Goal: Information Seeking & Learning: Learn about a topic

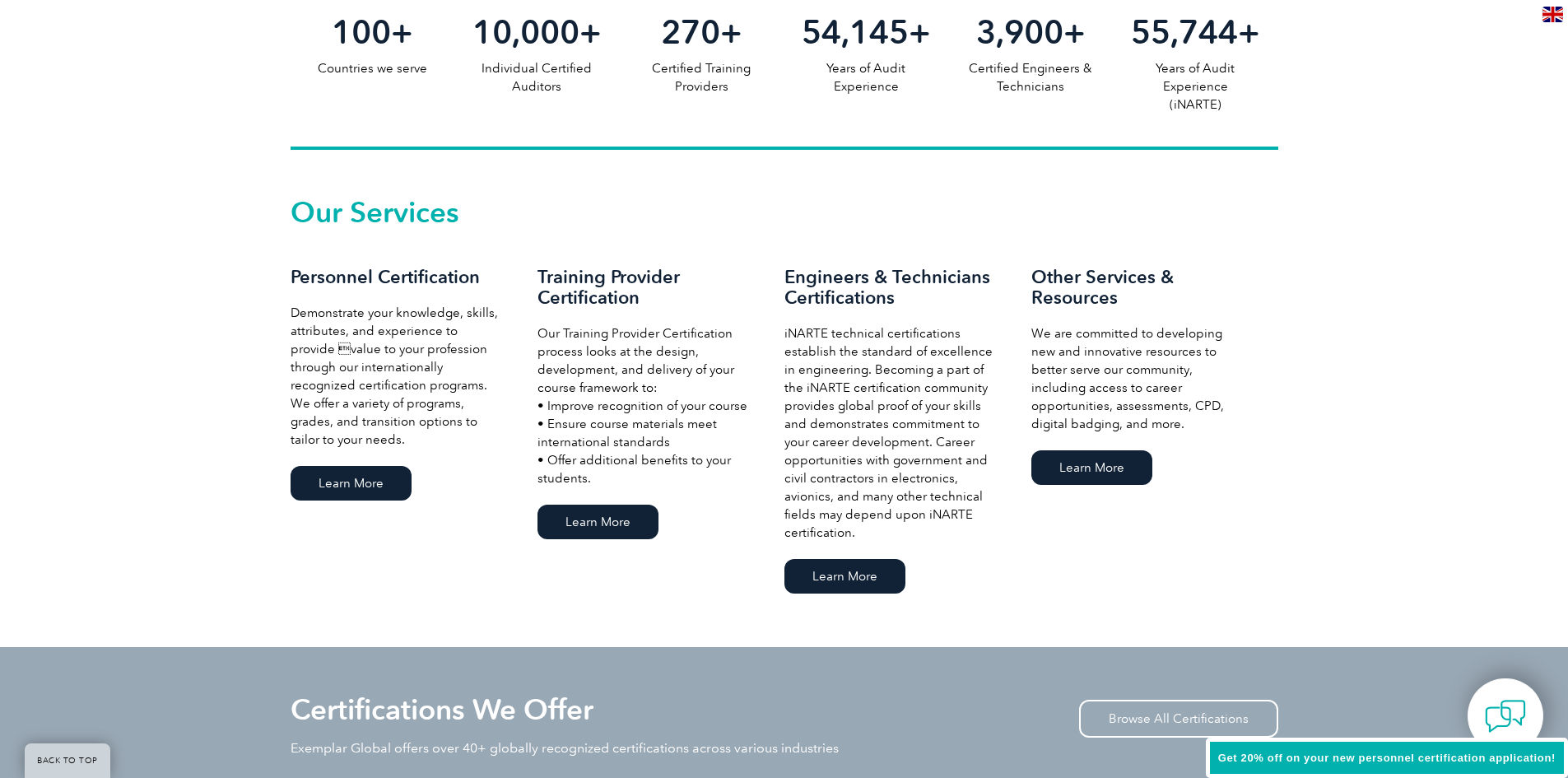
scroll to position [1071, 0]
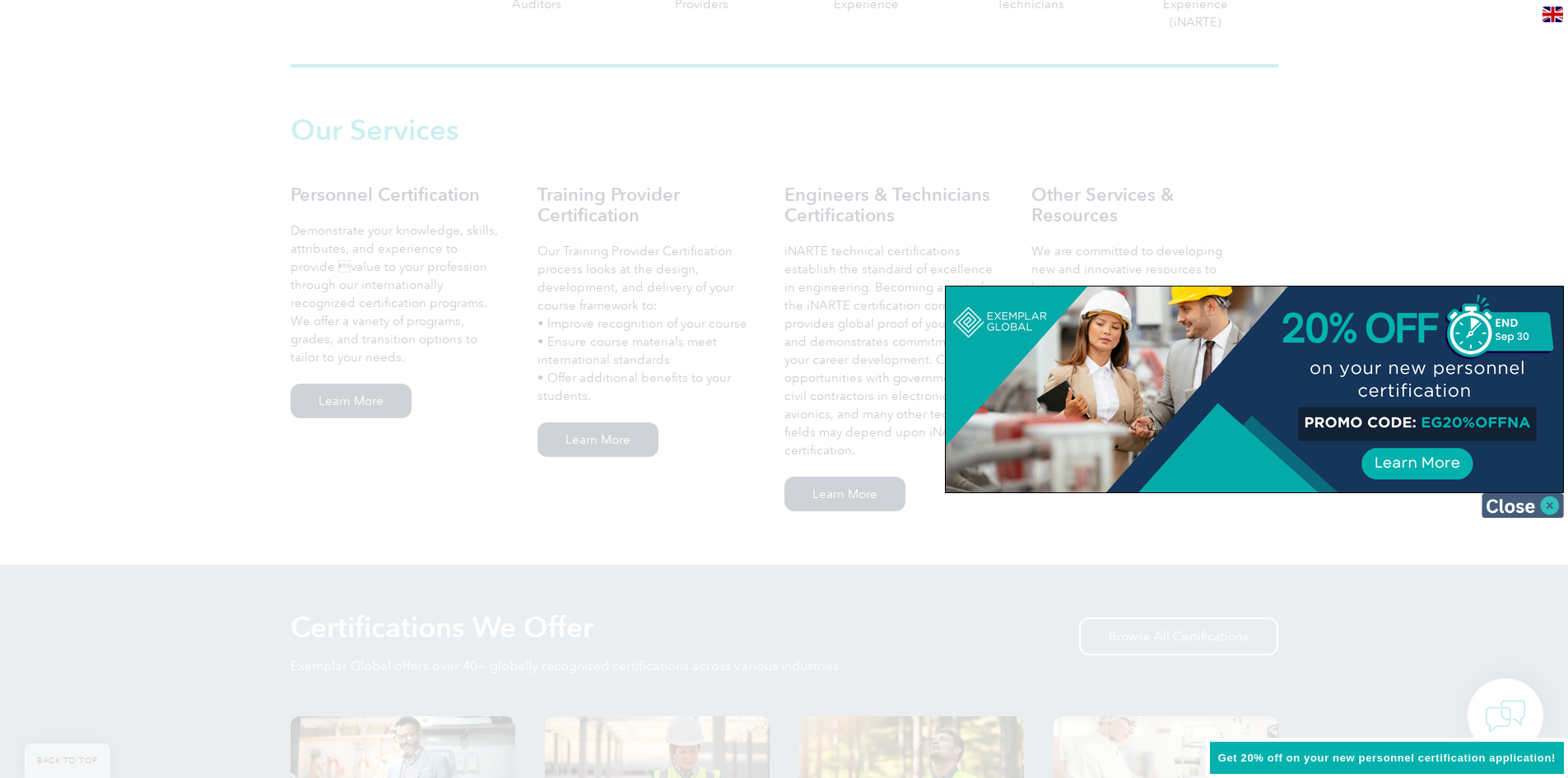
click at [1546, 512] on img at bounding box center [1523, 505] width 82 height 24
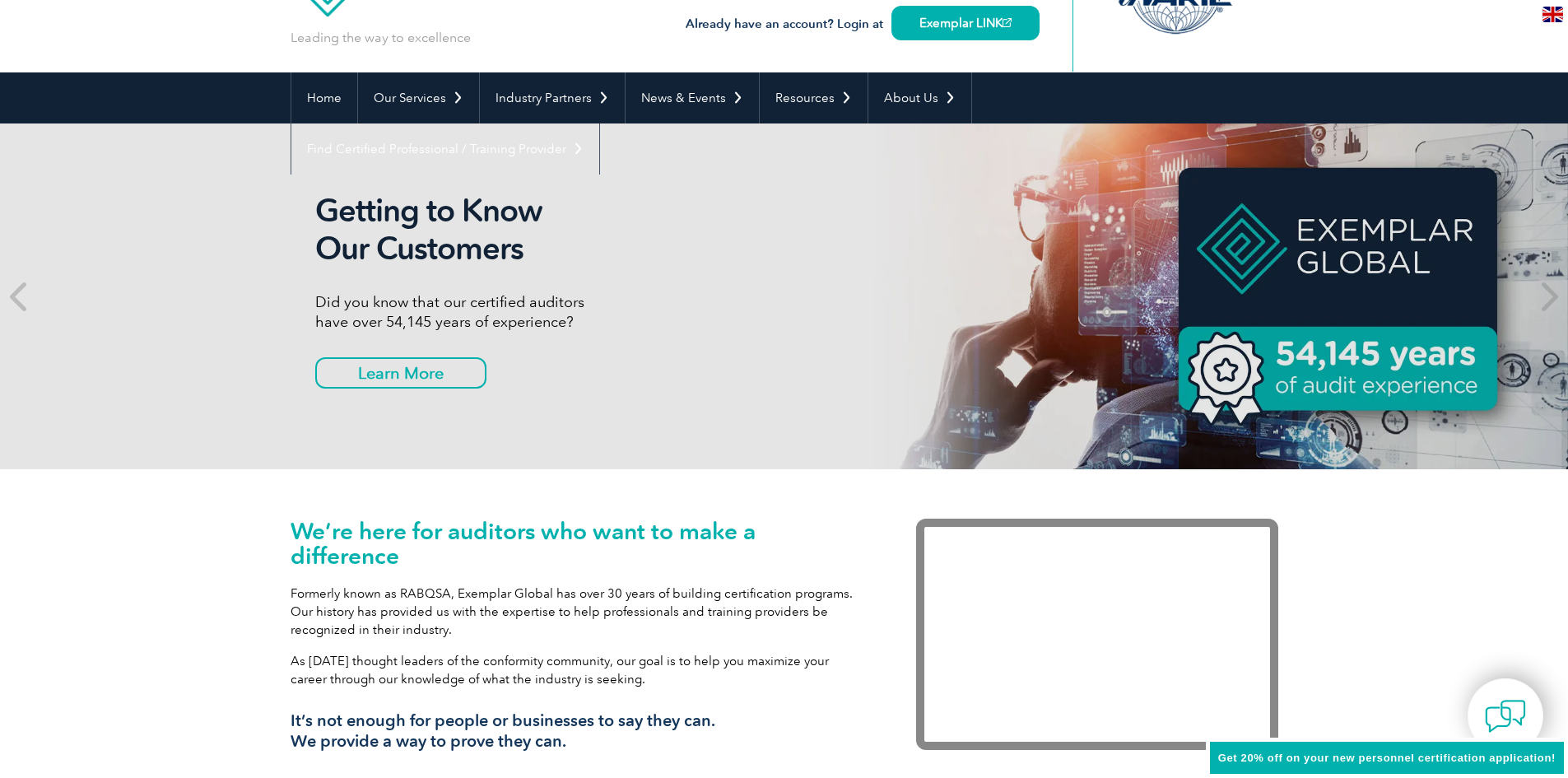
scroll to position [0, 0]
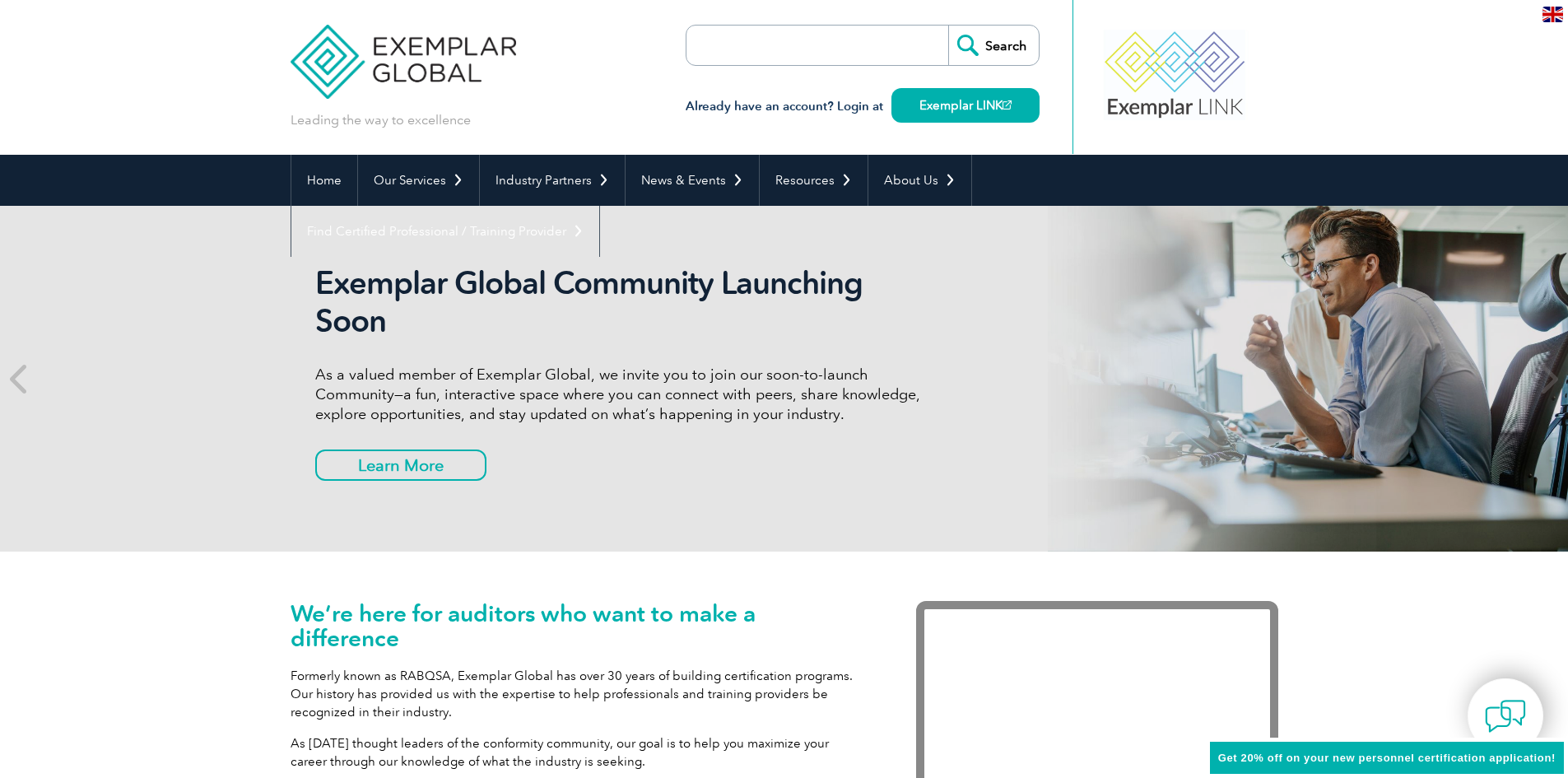
click at [822, 41] on input "search" at bounding box center [781, 45] width 173 height 39
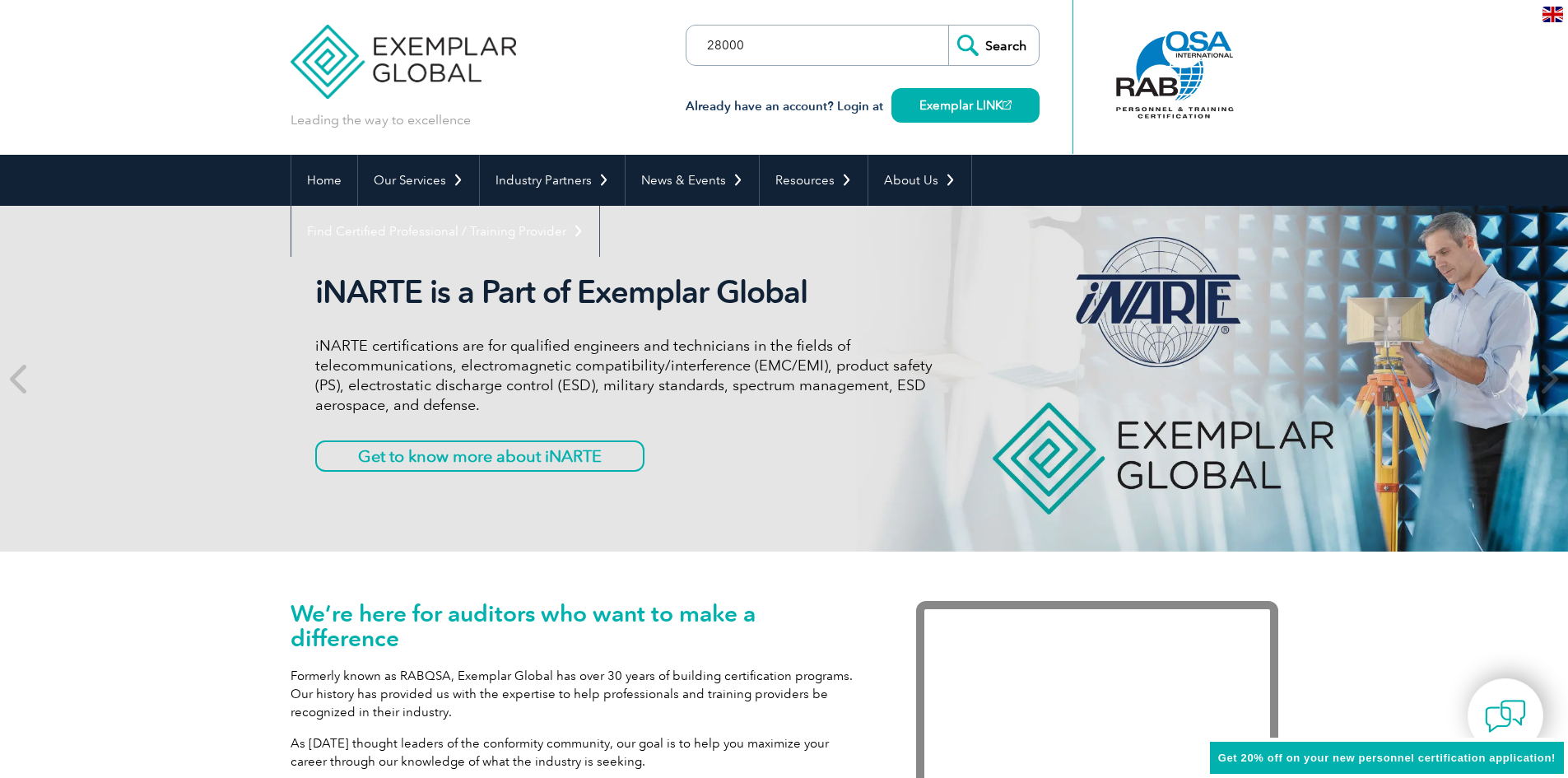
type input "28000"
click at [948, 25] on input "Search" at bounding box center [993, 45] width 91 height 39
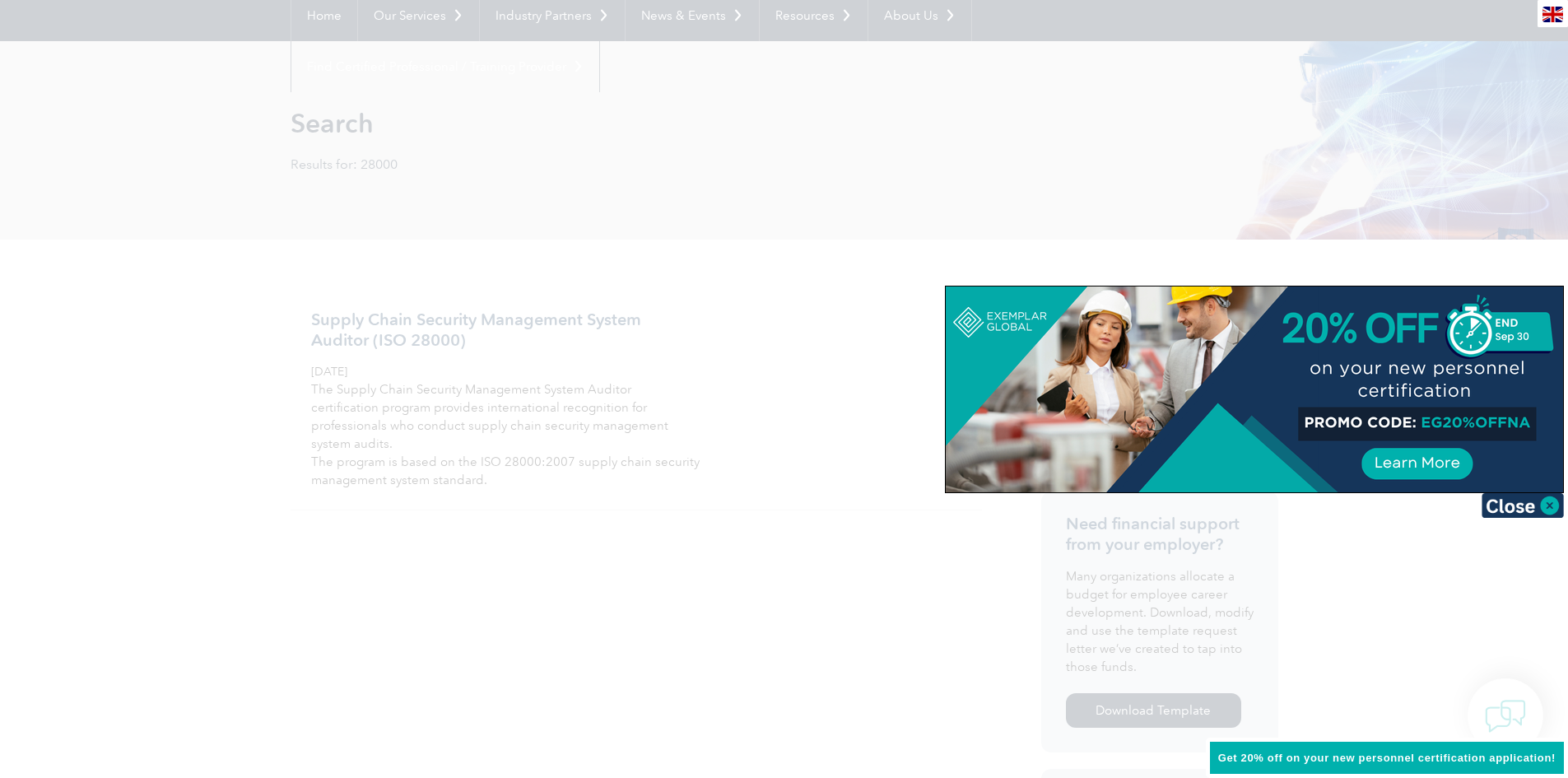
scroll to position [82, 0]
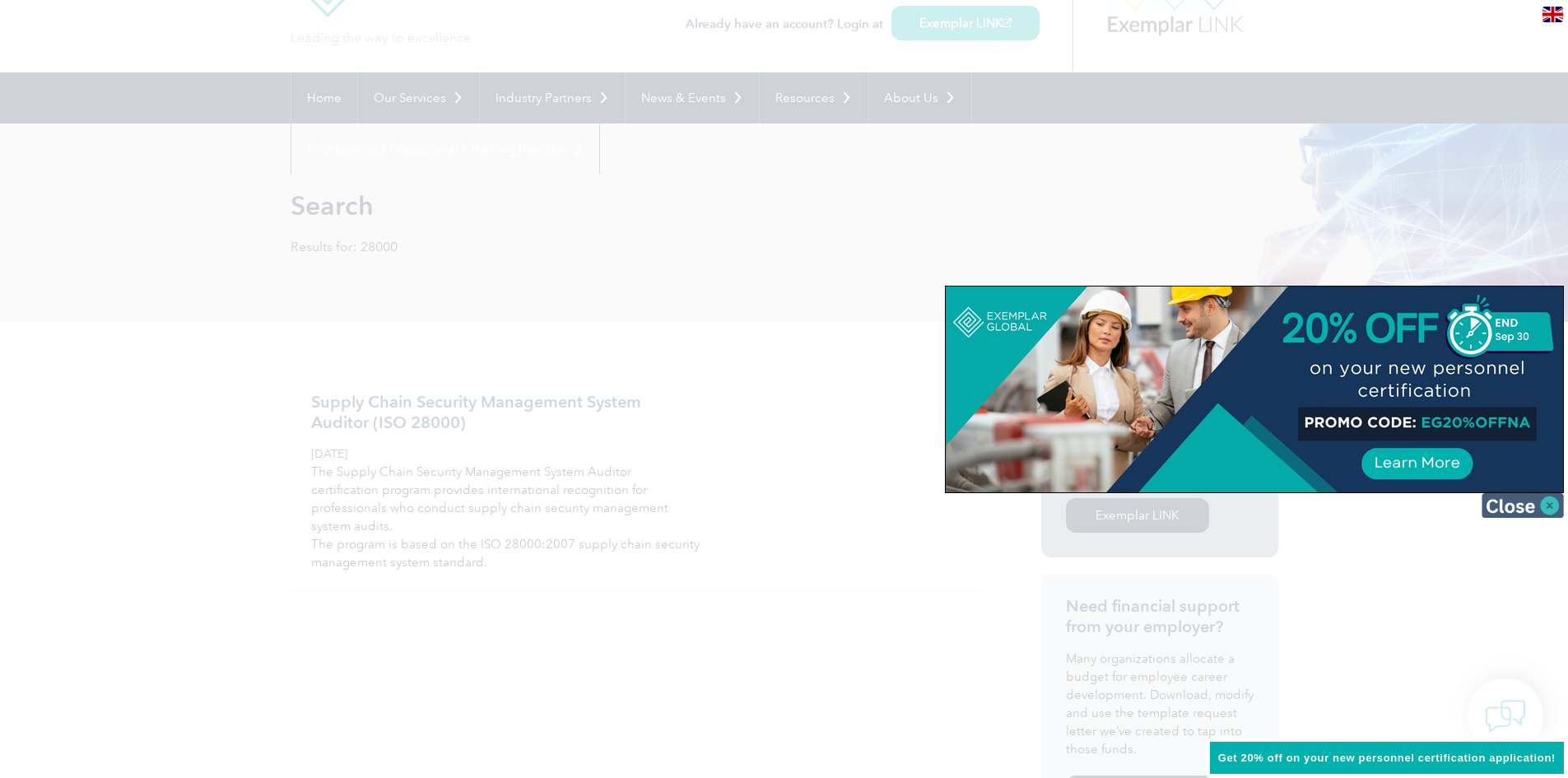
click at [1543, 512] on img at bounding box center [1523, 505] width 82 height 24
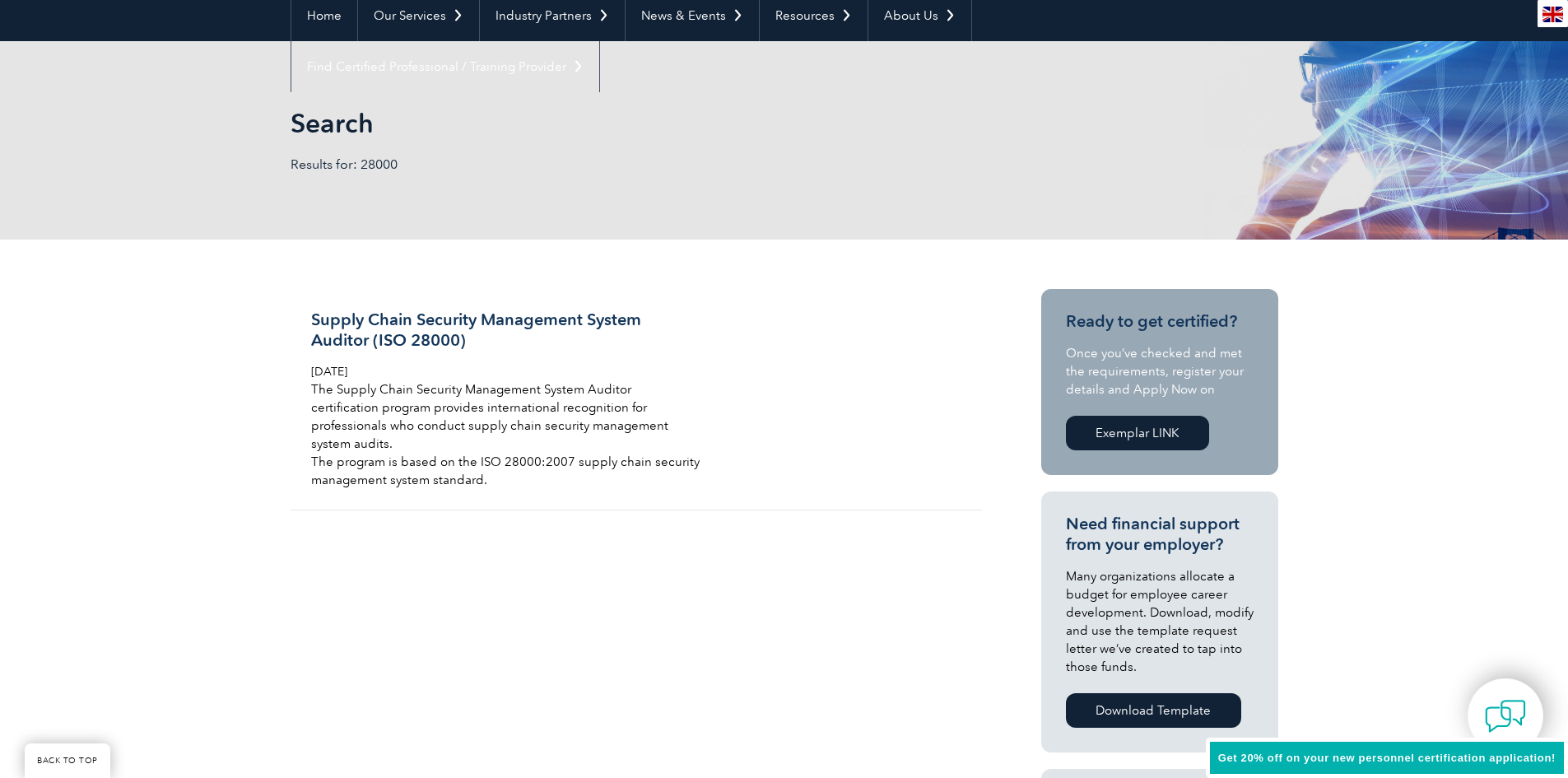
scroll to position [247, 0]
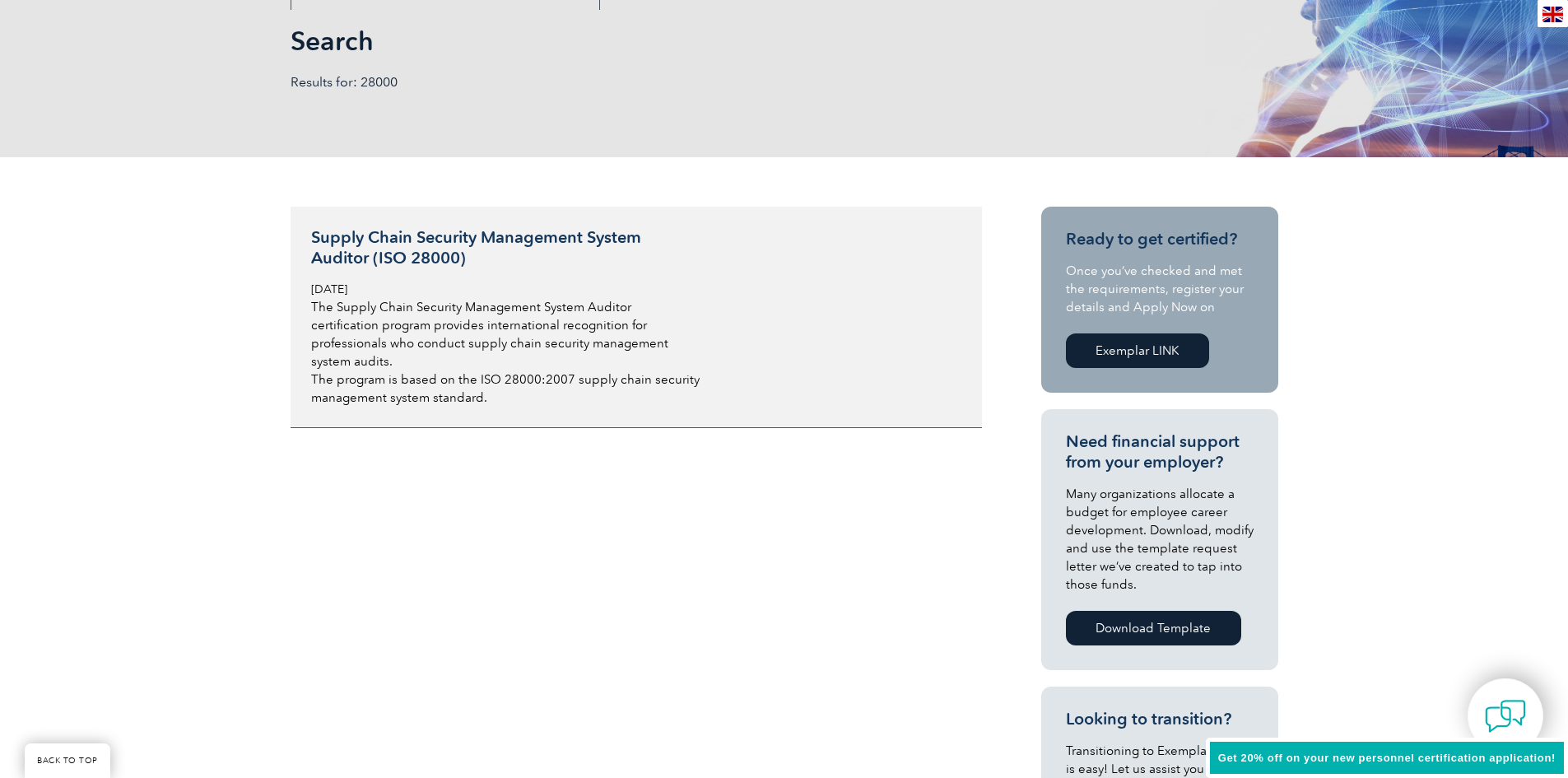
click at [430, 273] on div "Supply Chain Security Management System Auditor (ISO 28000) Tuesday, December 2…" at bounding box center [506, 316] width 390 height 179
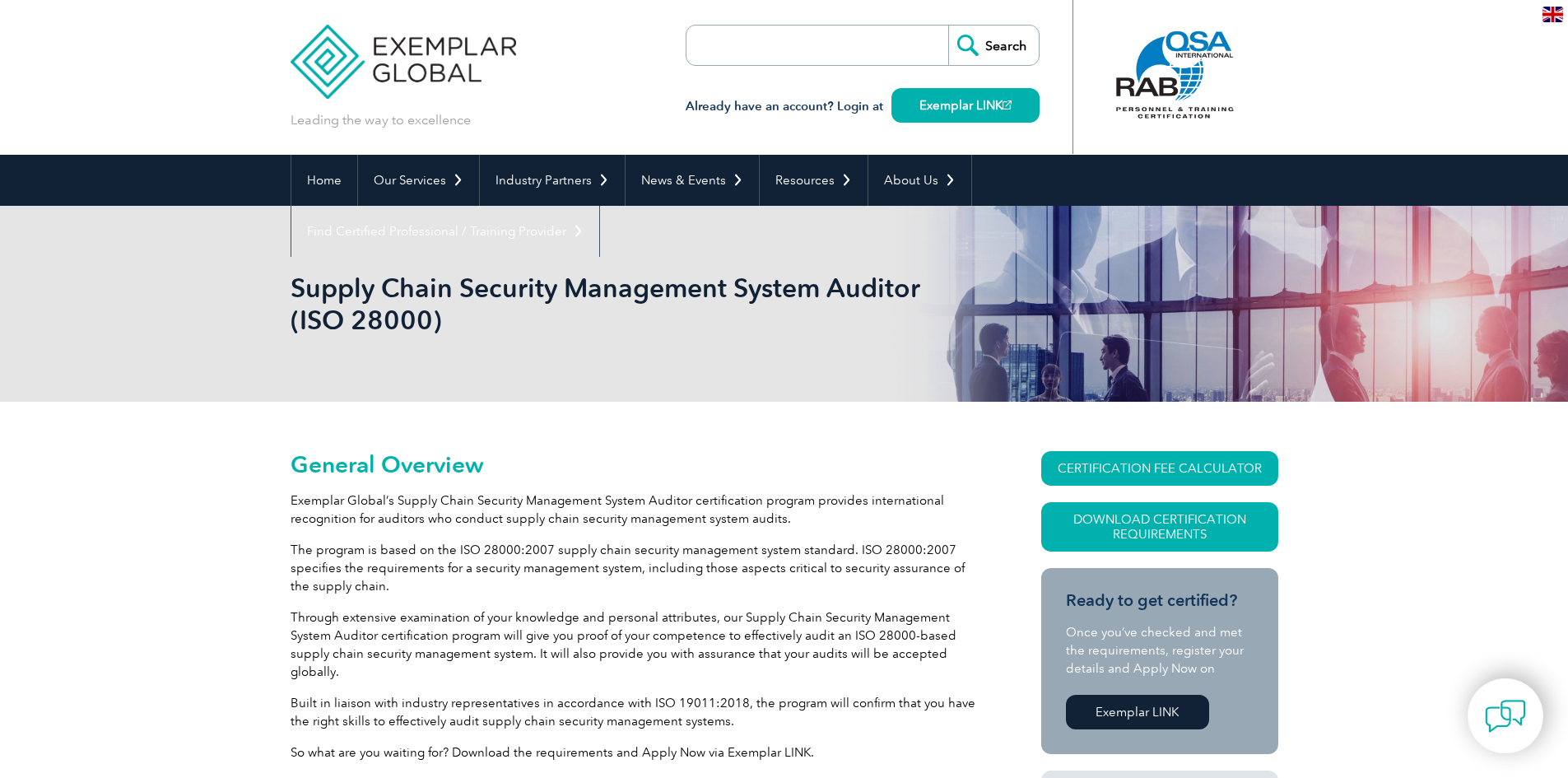
click at [1164, 78] on div at bounding box center [1174, 74] width 163 height 91
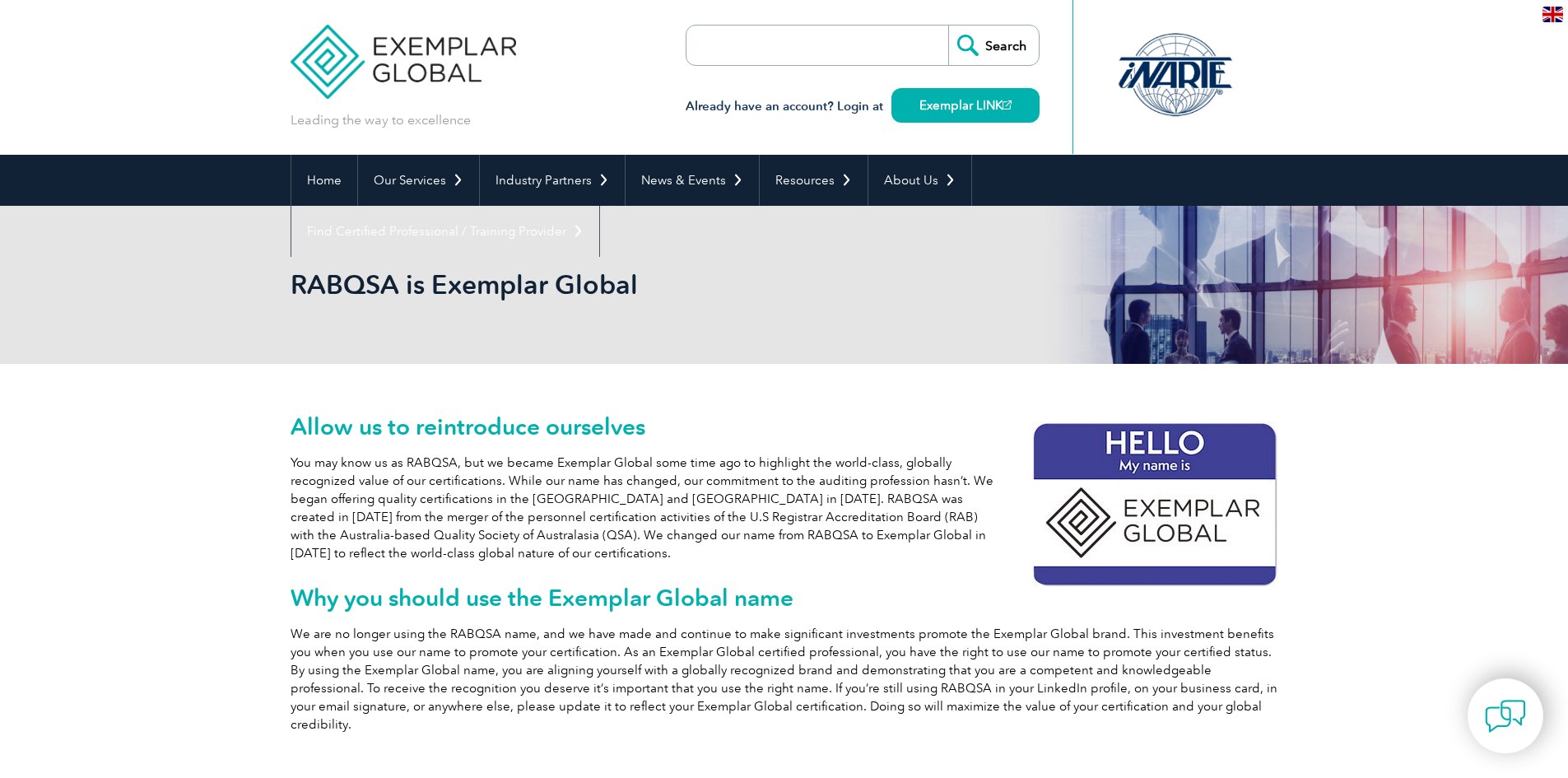
click at [1556, 13] on img at bounding box center [1552, 15] width 21 height 16
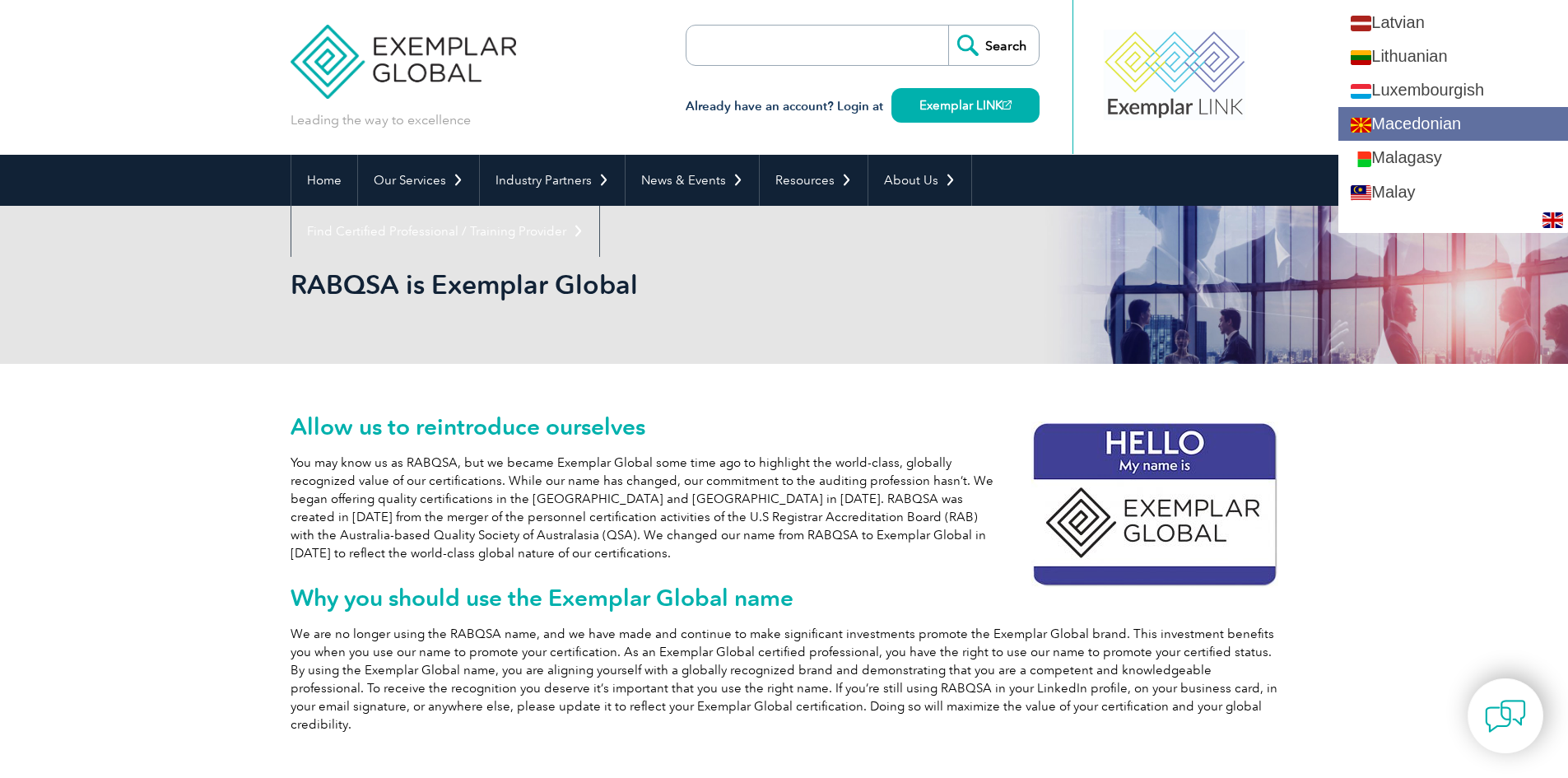
scroll to position [1657, 0]
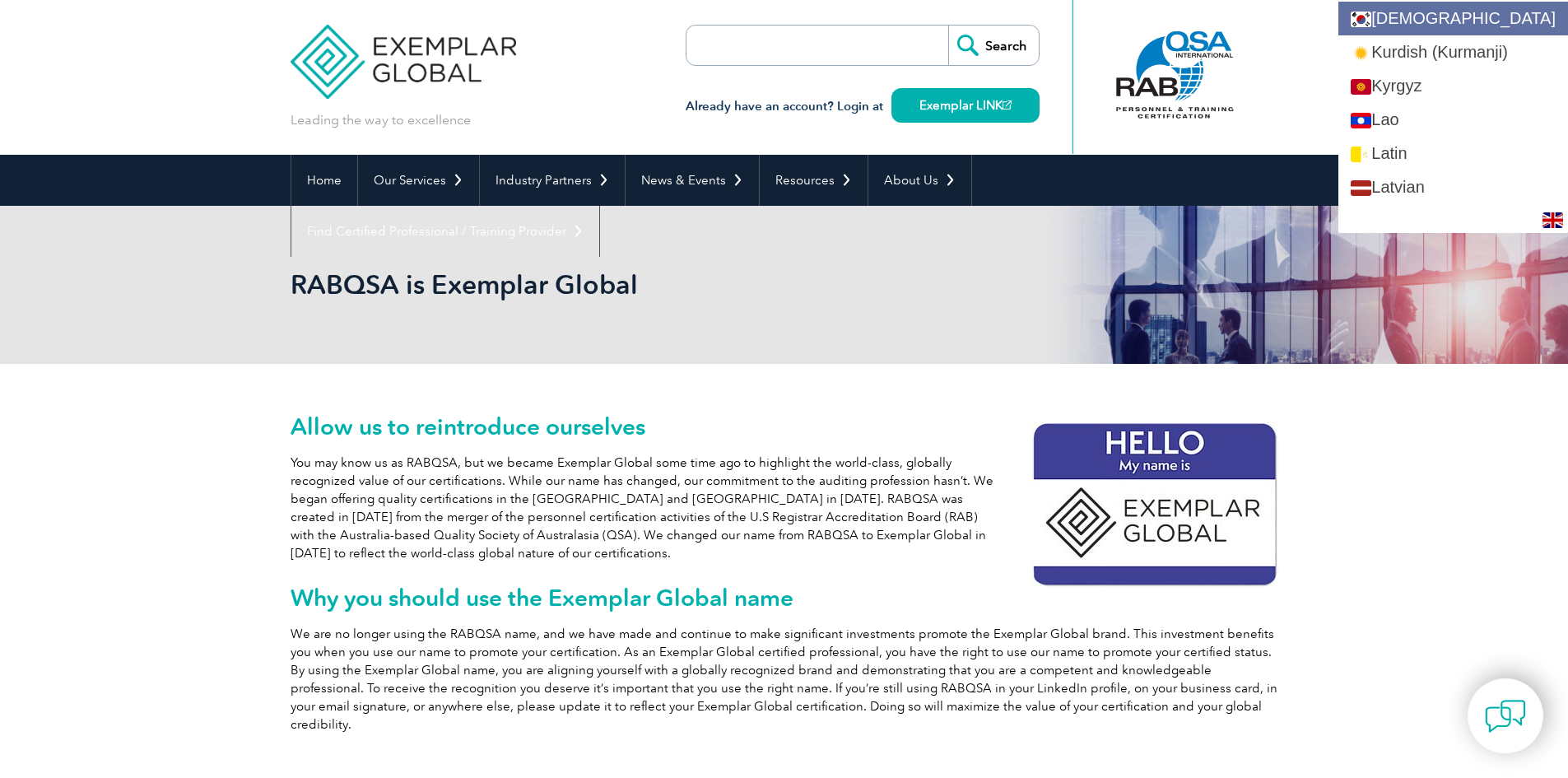
click at [1441, 24] on link "[DEMOGRAPHIC_DATA]" at bounding box center [1453, 19] width 230 height 34
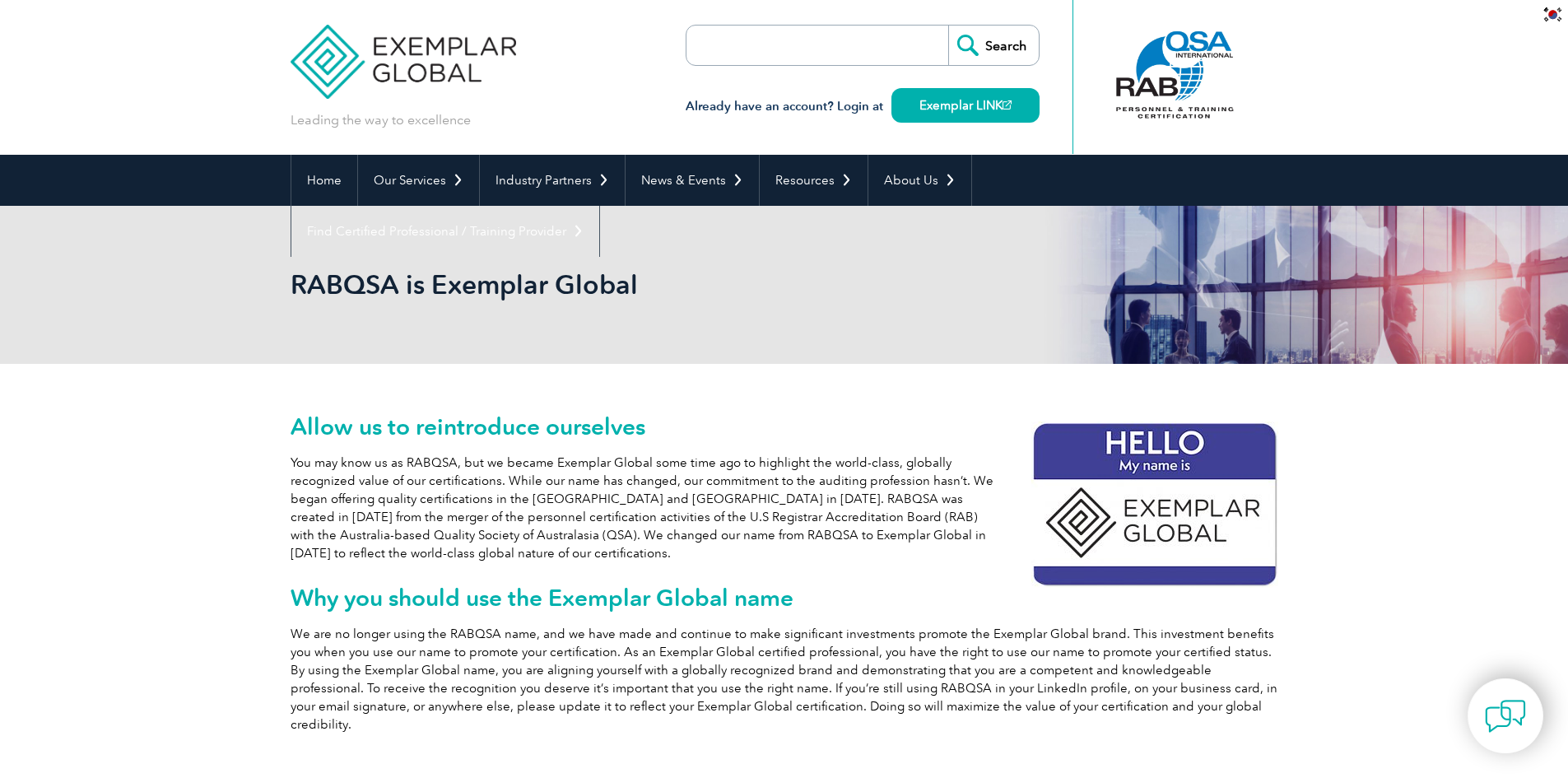
scroll to position [0, 0]
type input "찾다"
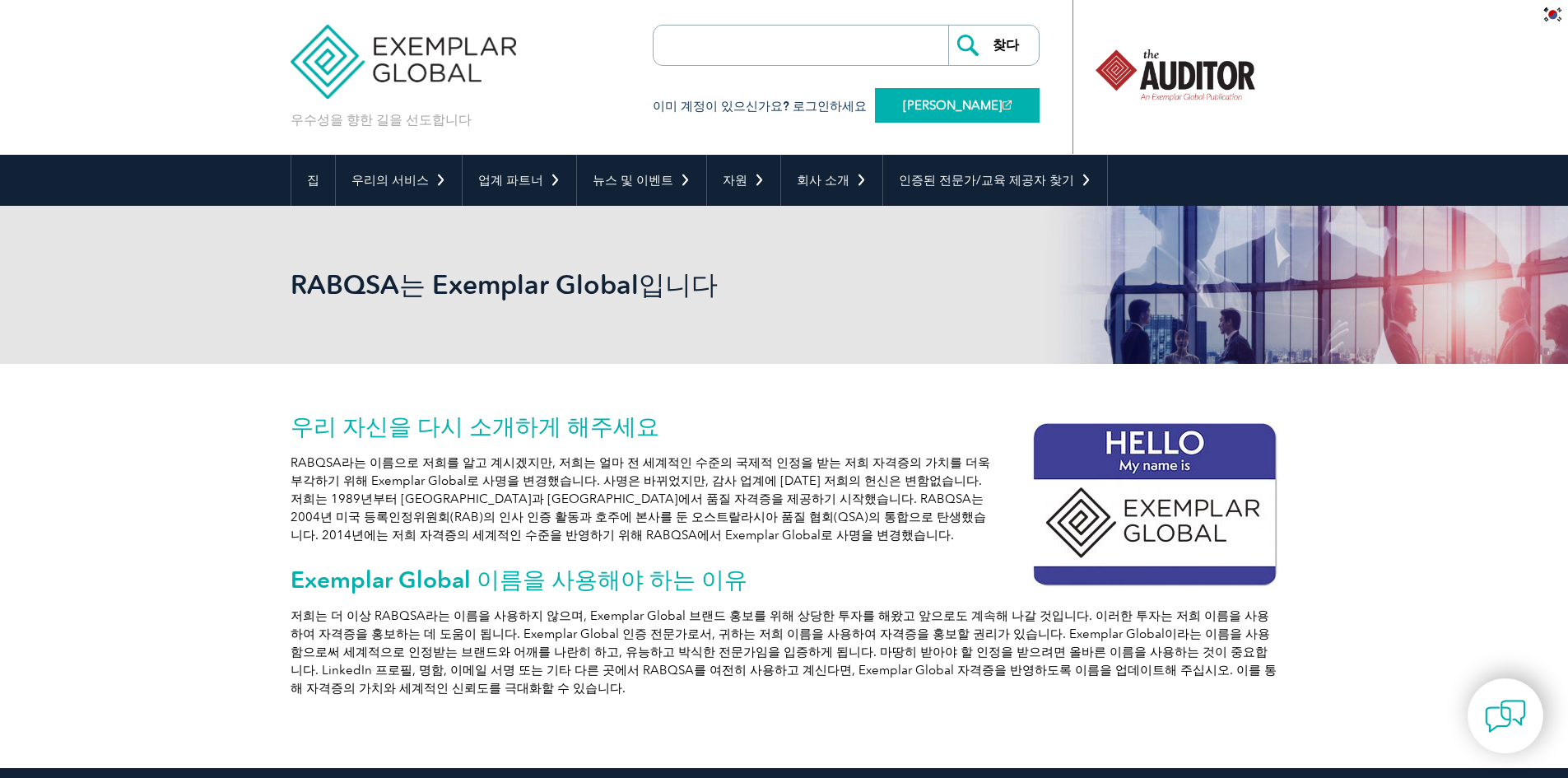
click at [967, 108] on font "예시 링크" at bounding box center [953, 105] width 100 height 15
click at [808, 94] on div "이미 계정이 있으신가요? 로그인하세요 예시 링크" at bounding box center [846, 97] width 387 height 64
